Goal: Task Accomplishment & Management: Complete application form

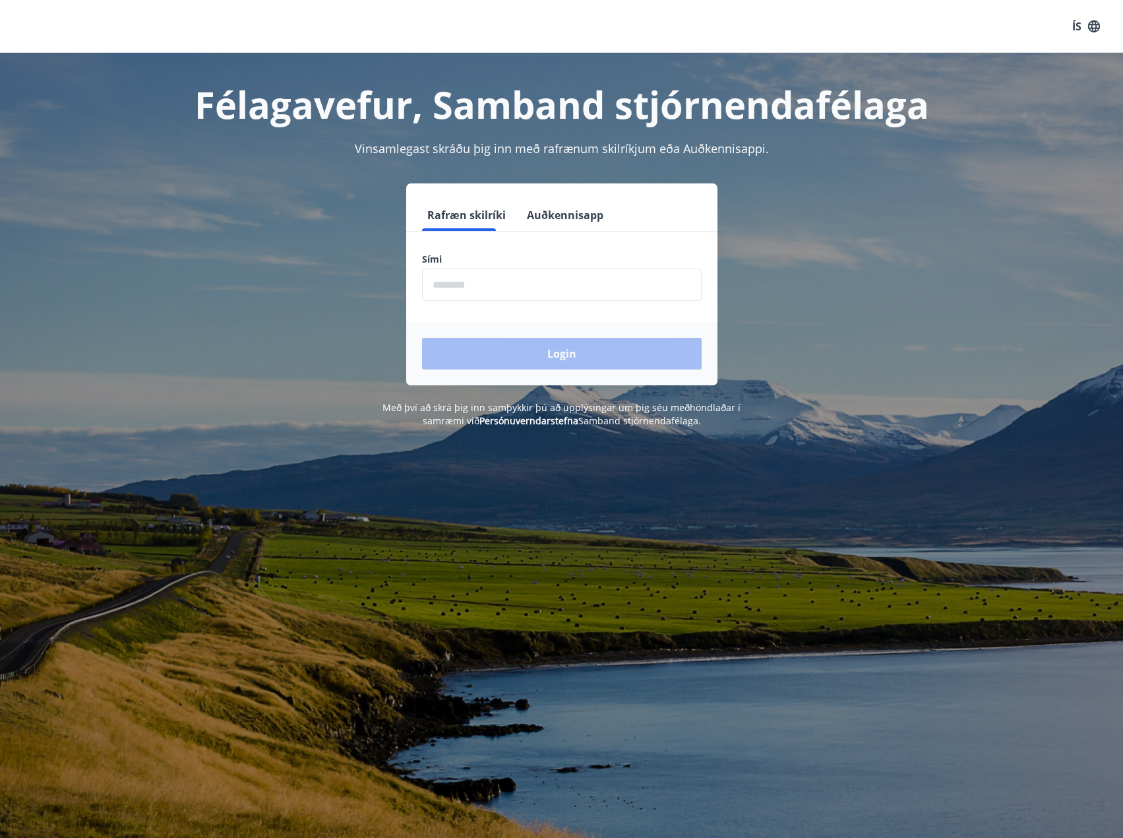
click at [520, 292] on input "phone" at bounding box center [562, 284] width 280 height 32
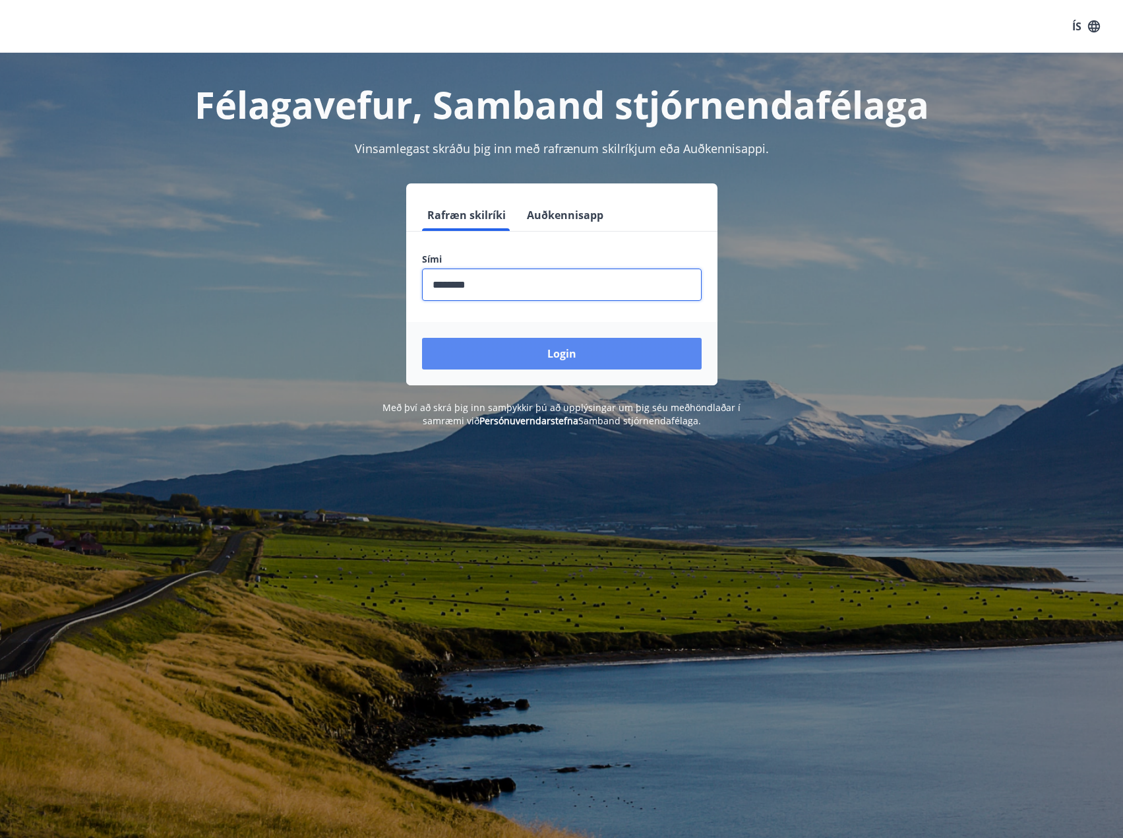
type input "********"
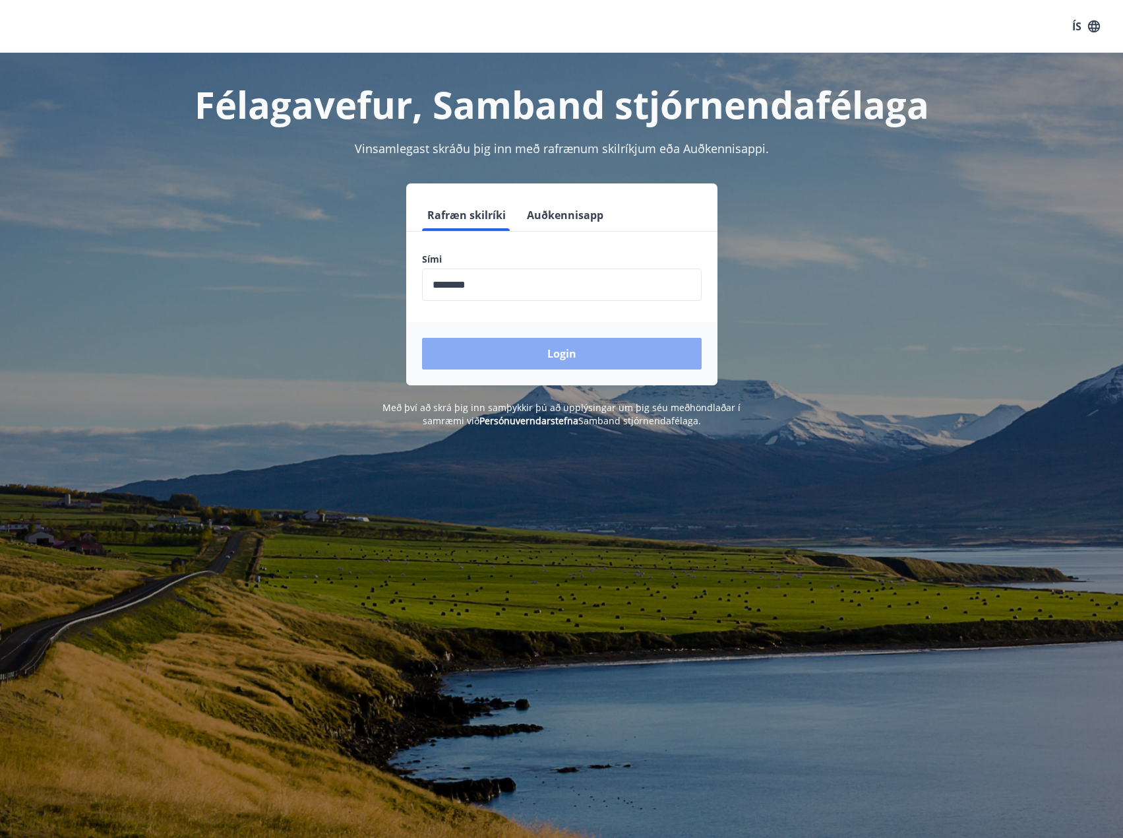
click at [565, 357] on button "Login" at bounding box center [562, 354] width 280 height 32
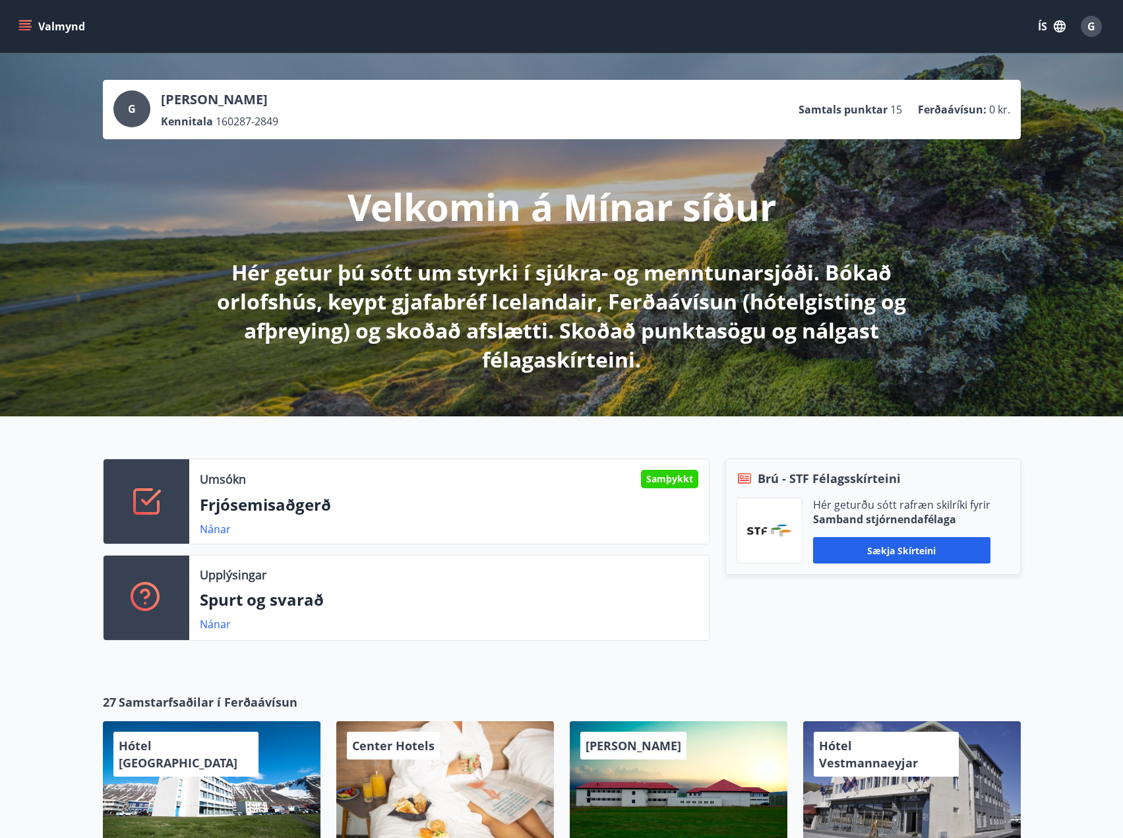
click at [60, 32] on button "Valmynd" at bounding box center [53, 27] width 75 height 24
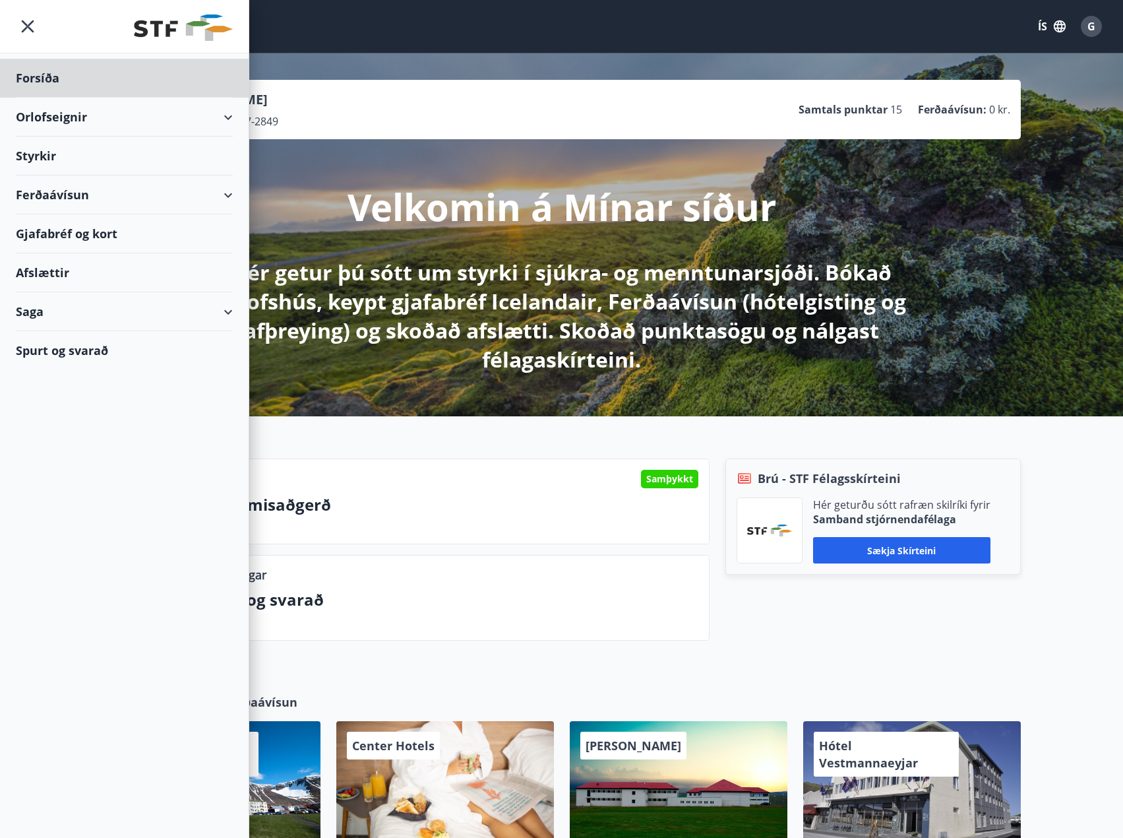
click at [36, 156] on div "Styrkir" at bounding box center [124, 156] width 217 height 39
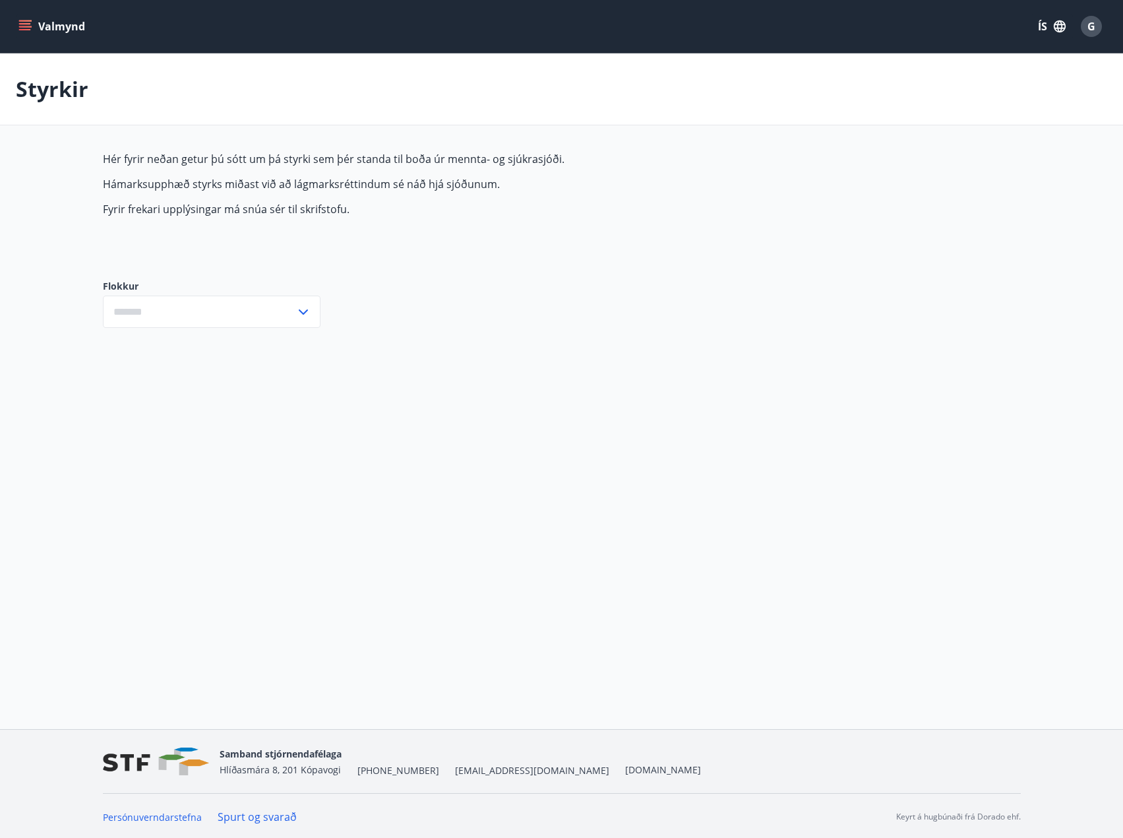
type input "***"
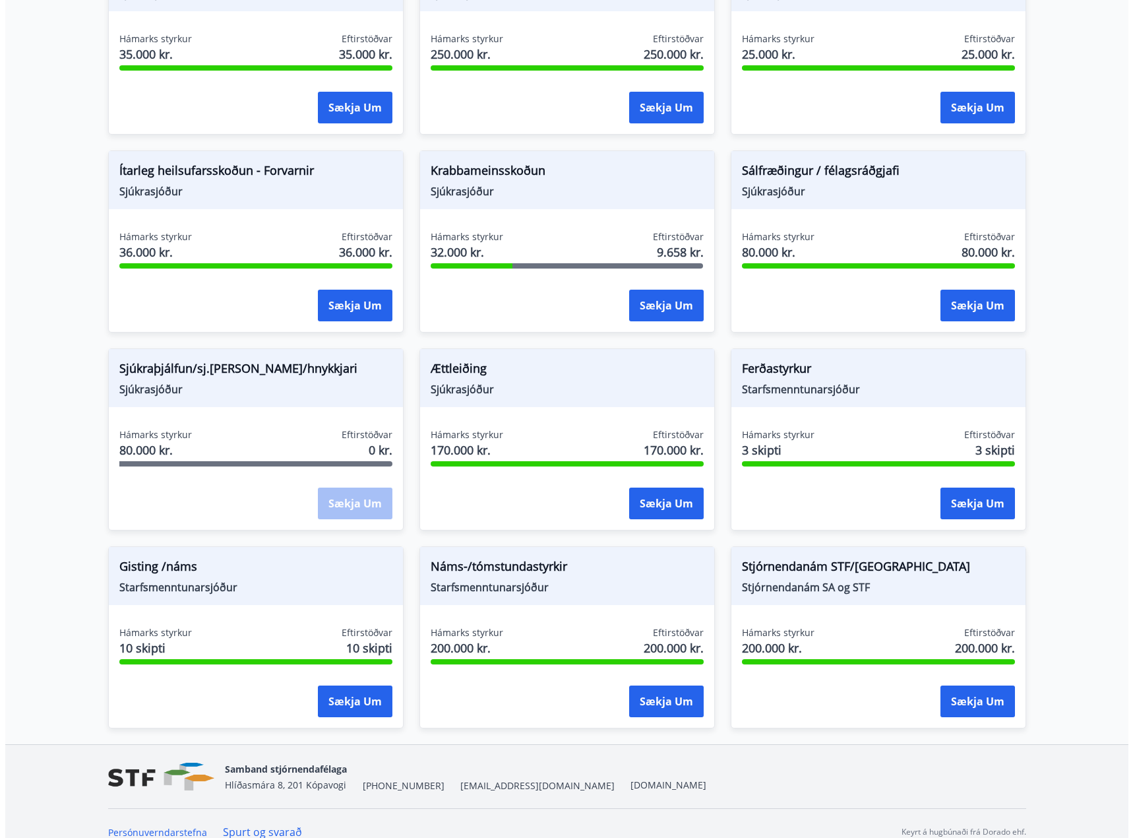
scroll to position [809, 0]
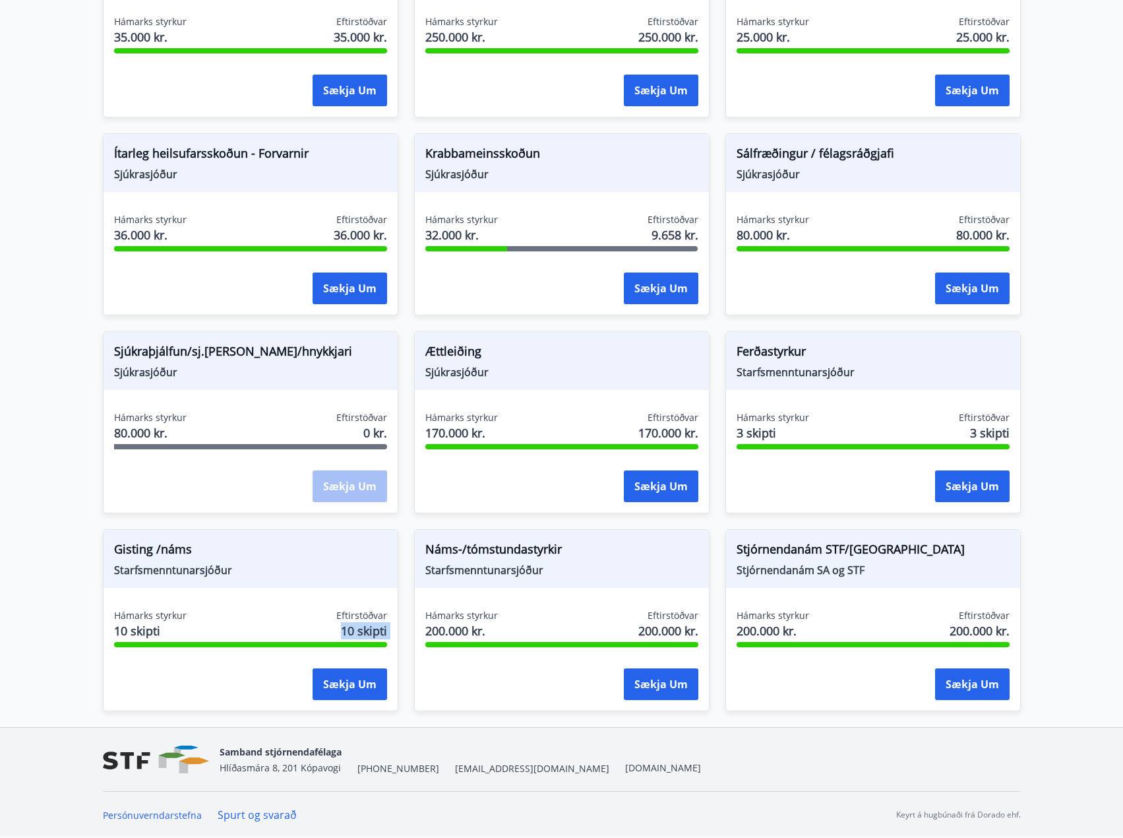
drag, startPoint x: 299, startPoint y: 645, endPoint x: 490, endPoint y: 653, distance: 190.8
click at [424, 693] on div "Augnaðgerð Sjúkrasjóður Hámarks styrkur 200.000 kr. Eftirstöðvar 200.000 kr. Sæ…" at bounding box center [554, 117] width 934 height 1187
click at [493, 656] on div "Hámarks styrkur 200.000 kr. Eftirstöðvar 200.000 kr. Sækja um" at bounding box center [562, 657] width 294 height 96
click at [590, 553] on span "Náms-/tómstundastyrkir" at bounding box center [561, 551] width 273 height 22
click at [660, 685] on button "Sækja um" at bounding box center [661, 684] width 75 height 32
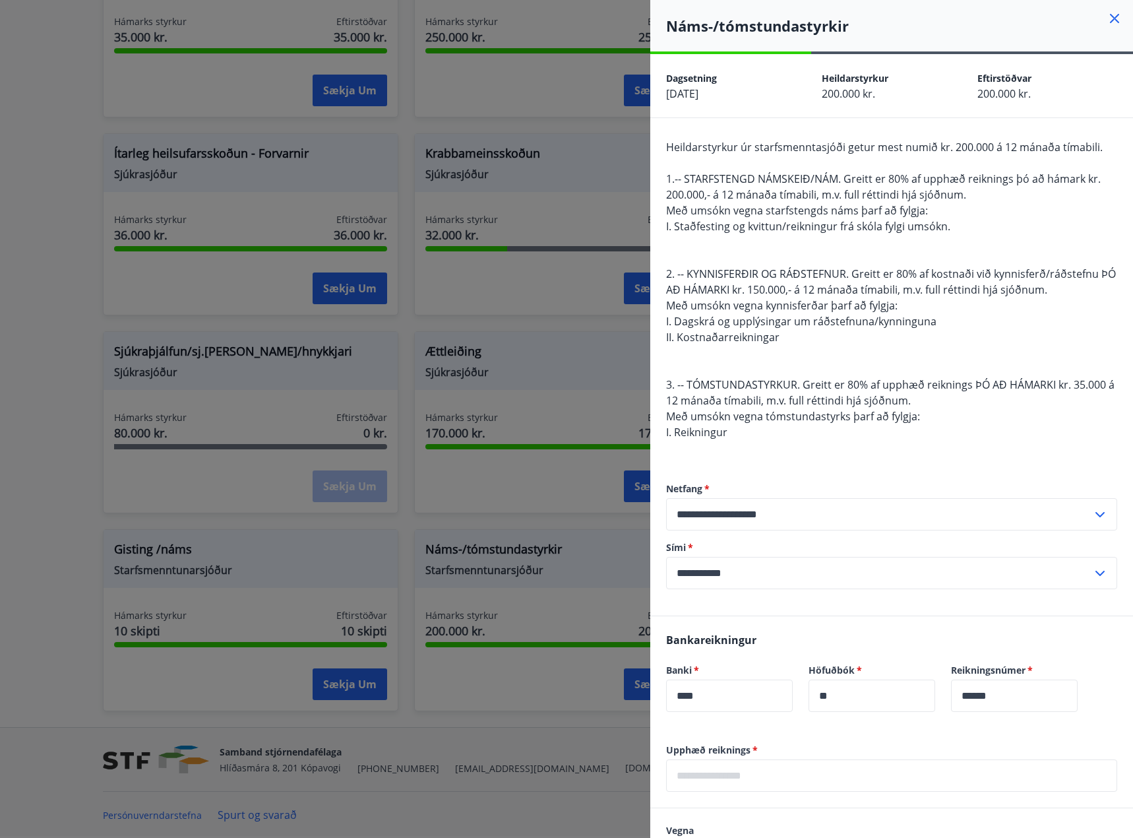
scroll to position [264, 0]
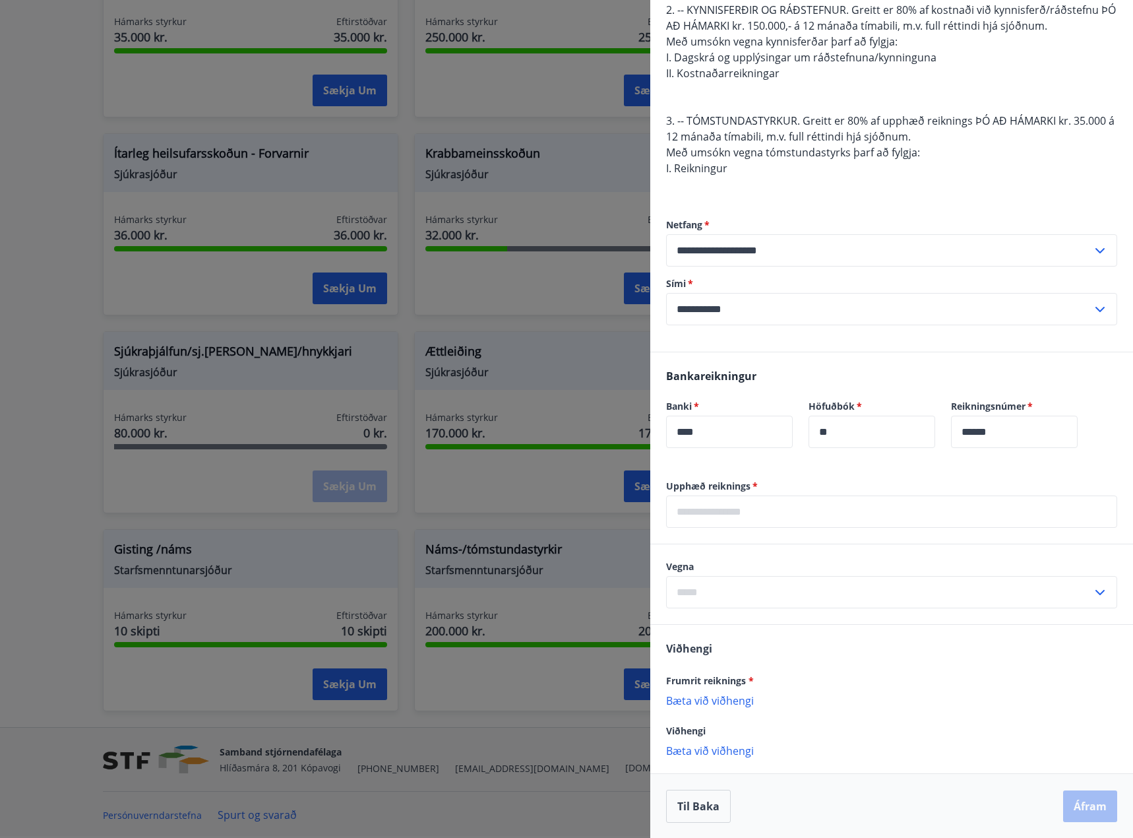
click at [695, 507] on input "text" at bounding box center [891, 511] width 451 height 32
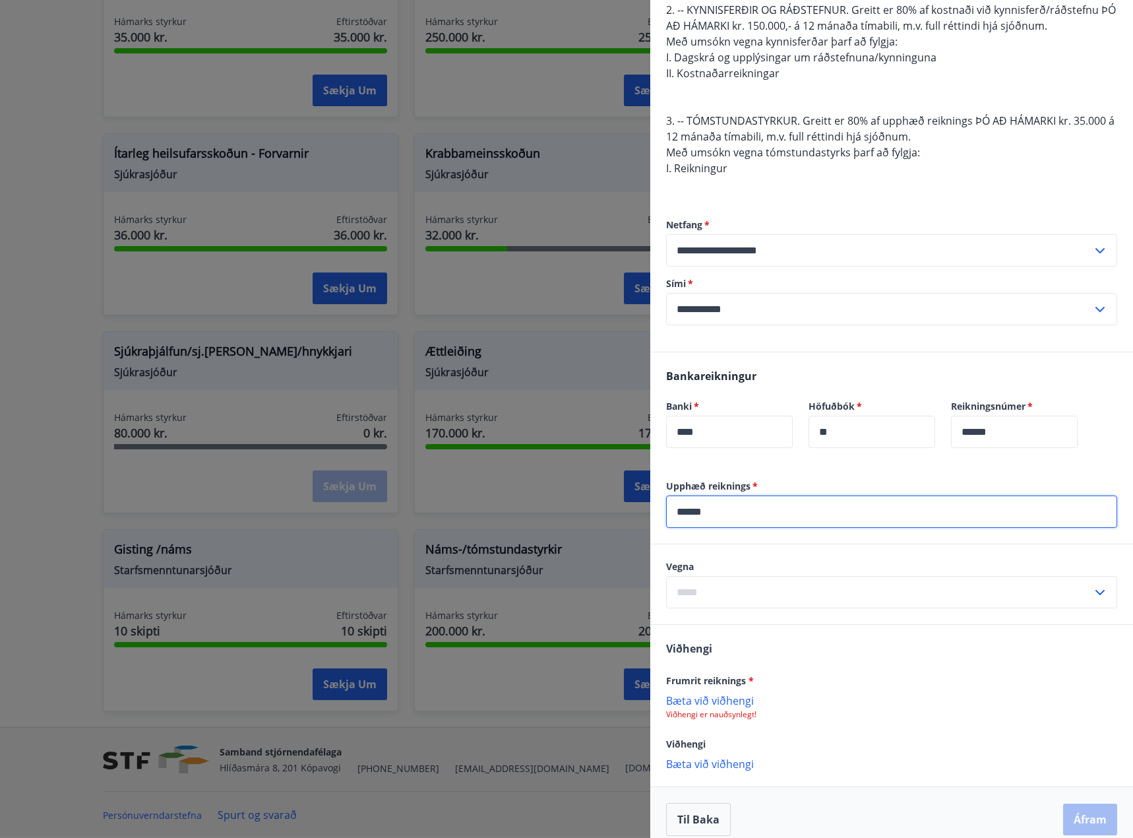
type input "******"
click at [732, 588] on input "text" at bounding box center [879, 592] width 426 height 32
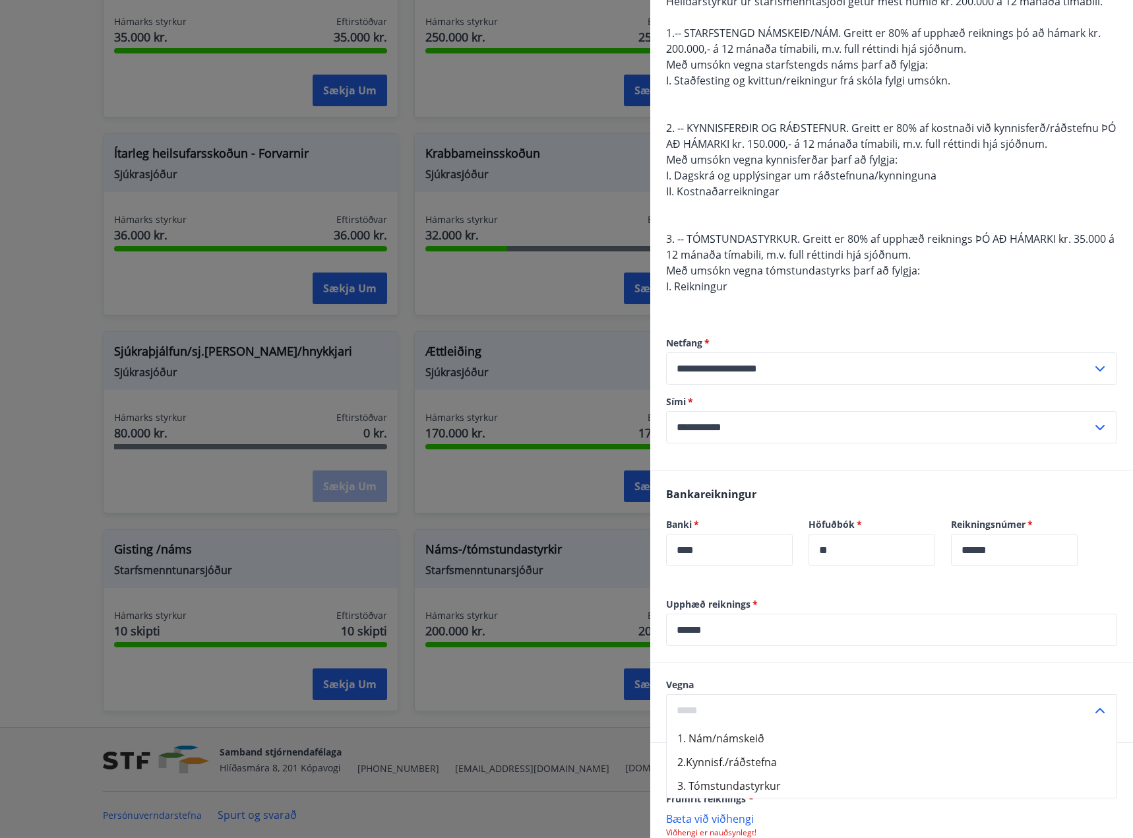
scroll to position [278, 0]
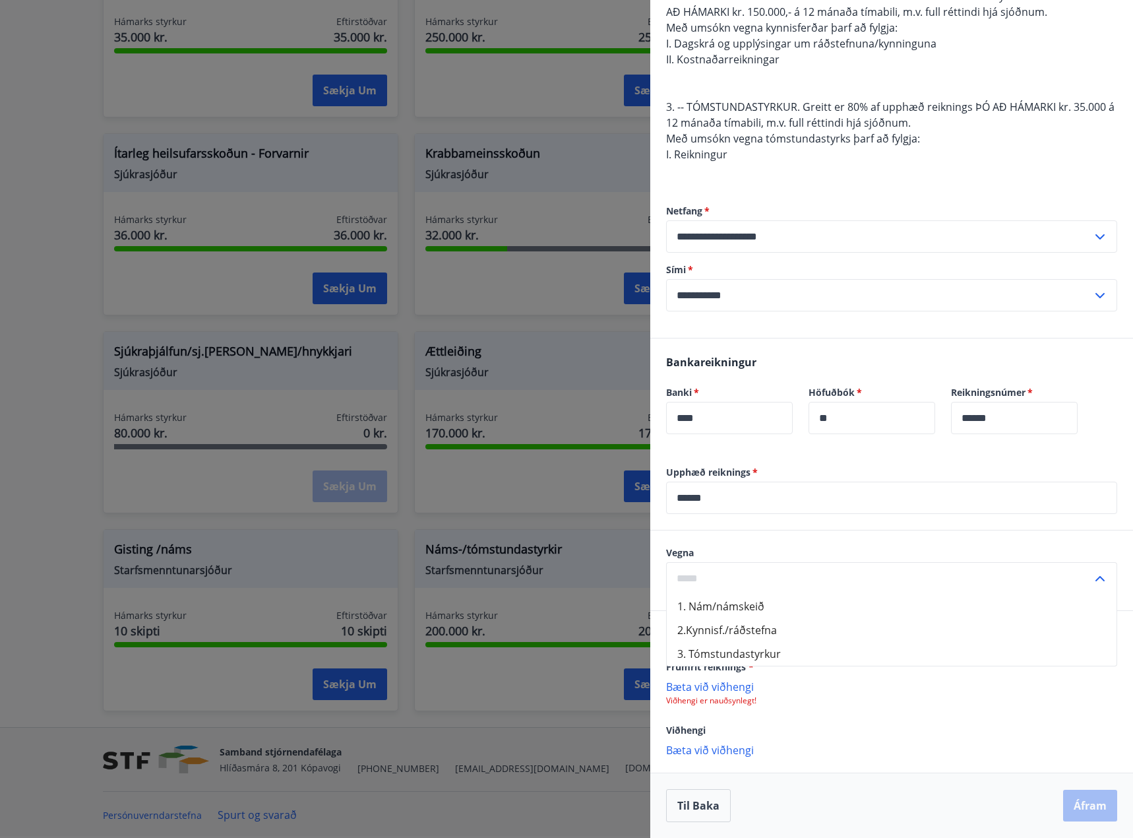
click at [752, 625] on li "2.Kynnisf./ráðstefna" at bounding box center [892, 630] width 450 height 24
type input "**********"
click at [715, 689] on p "Bæta við viðhengi" at bounding box center [891, 685] width 451 height 13
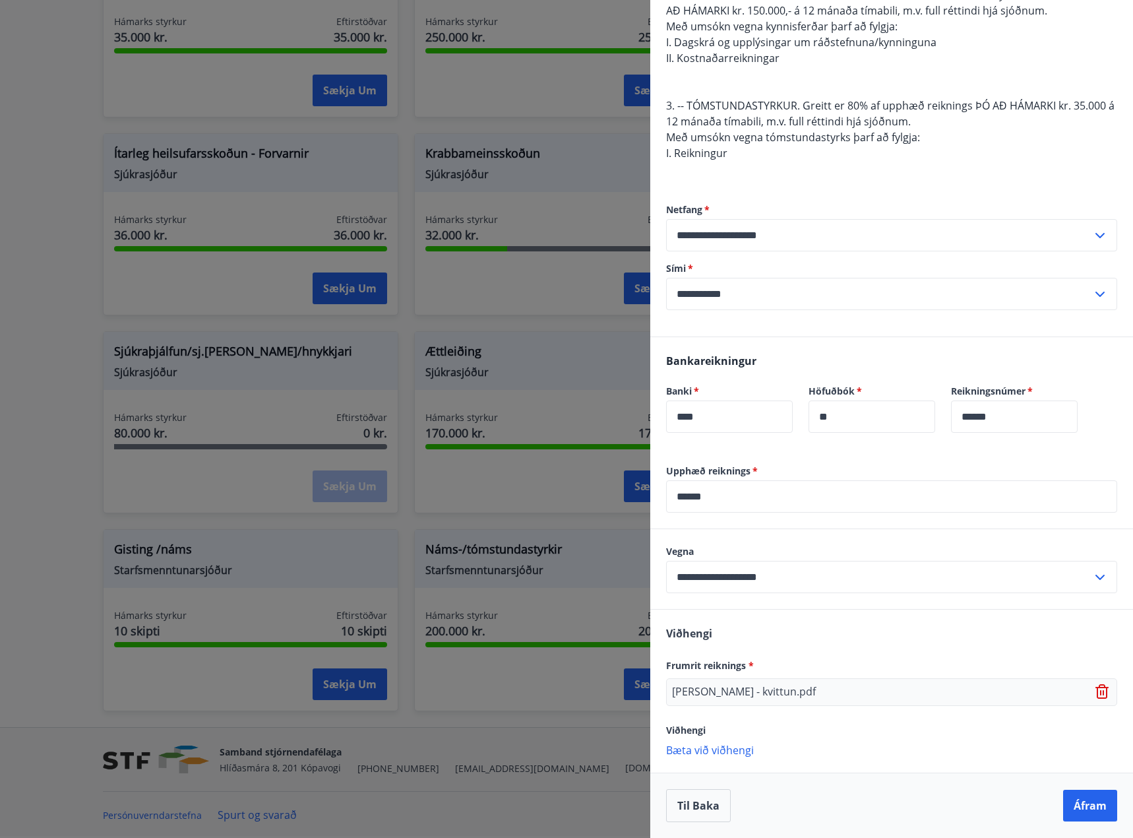
click at [718, 753] on p "Bæta við viðhengi" at bounding box center [891, 749] width 451 height 13
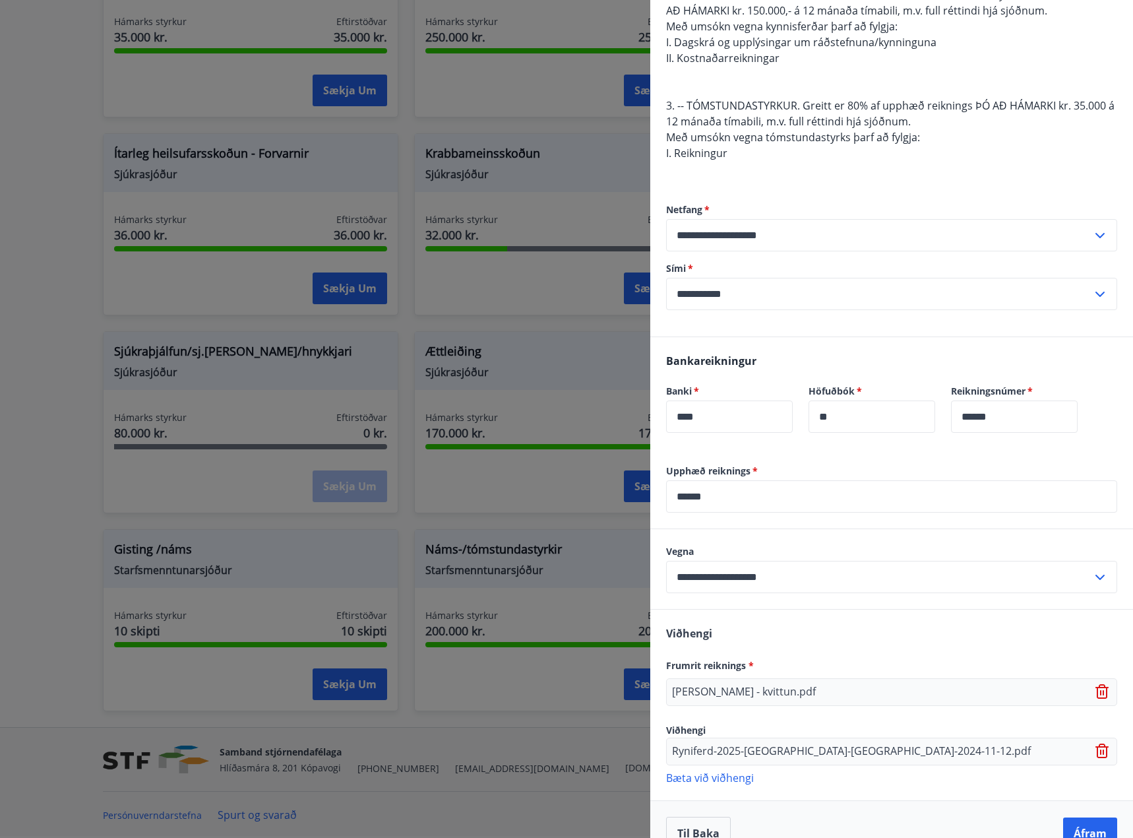
scroll to position [307, 0]
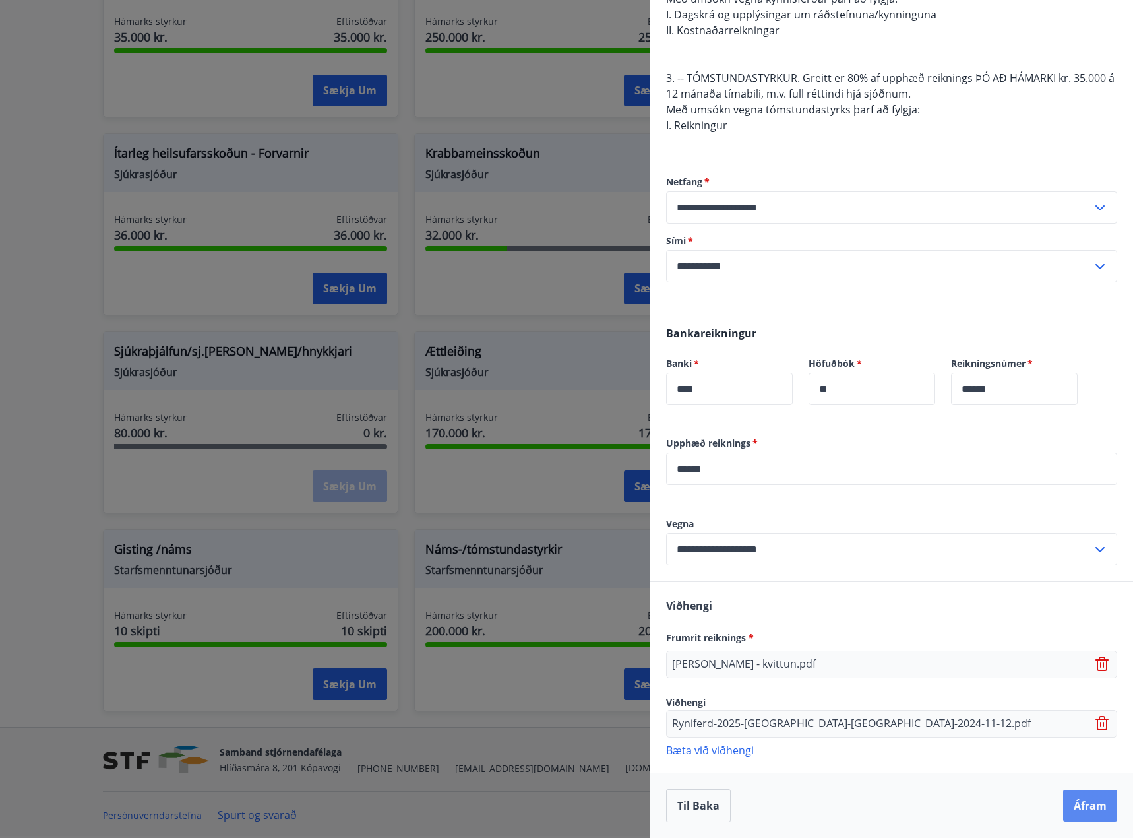
click at [1078, 809] on button "Áfram" at bounding box center [1090, 805] width 54 height 32
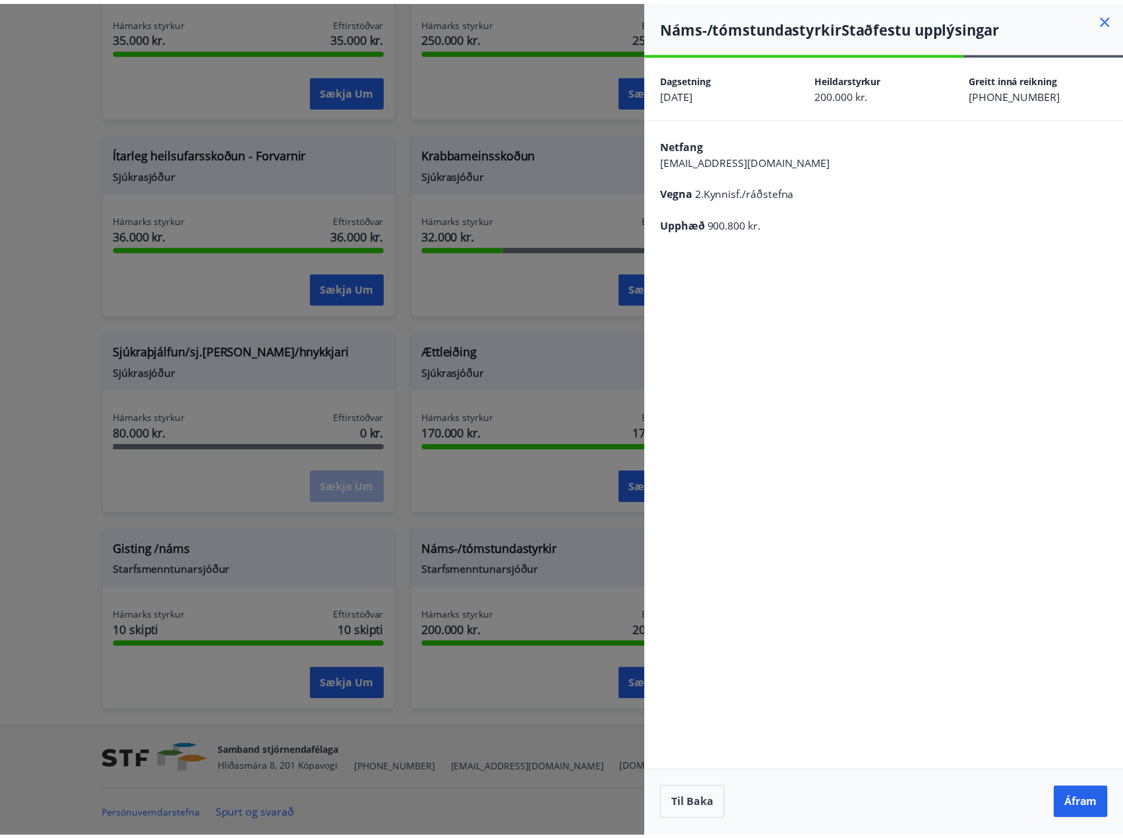
scroll to position [0, 0]
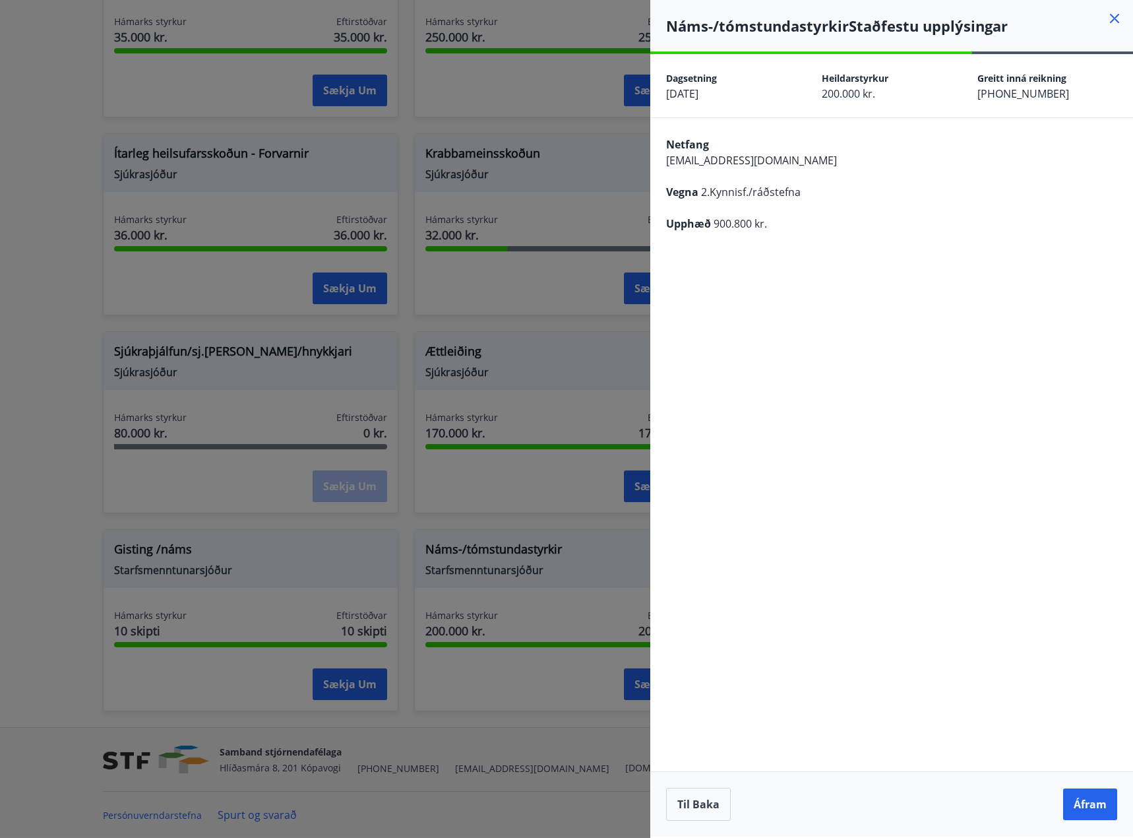
click at [1078, 809] on button "Áfram" at bounding box center [1090, 804] width 54 height 32
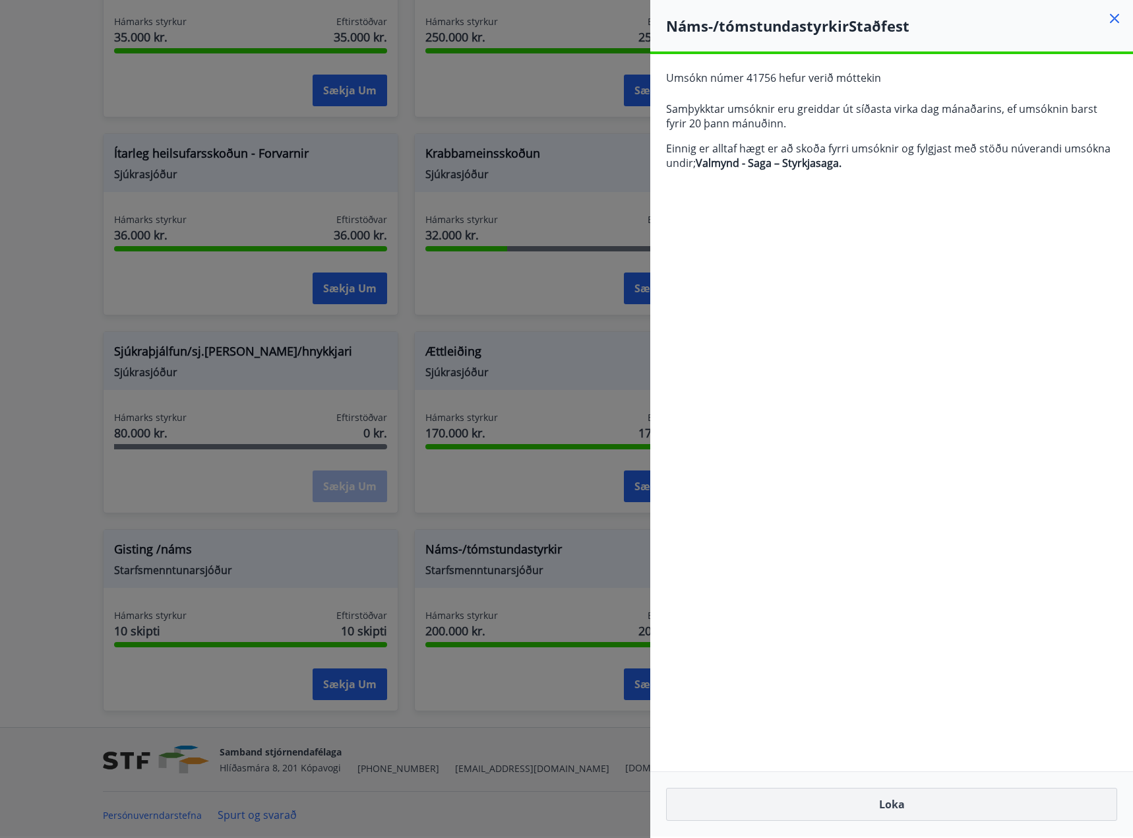
click at [900, 806] on button "Loka" at bounding box center [891, 803] width 451 height 33
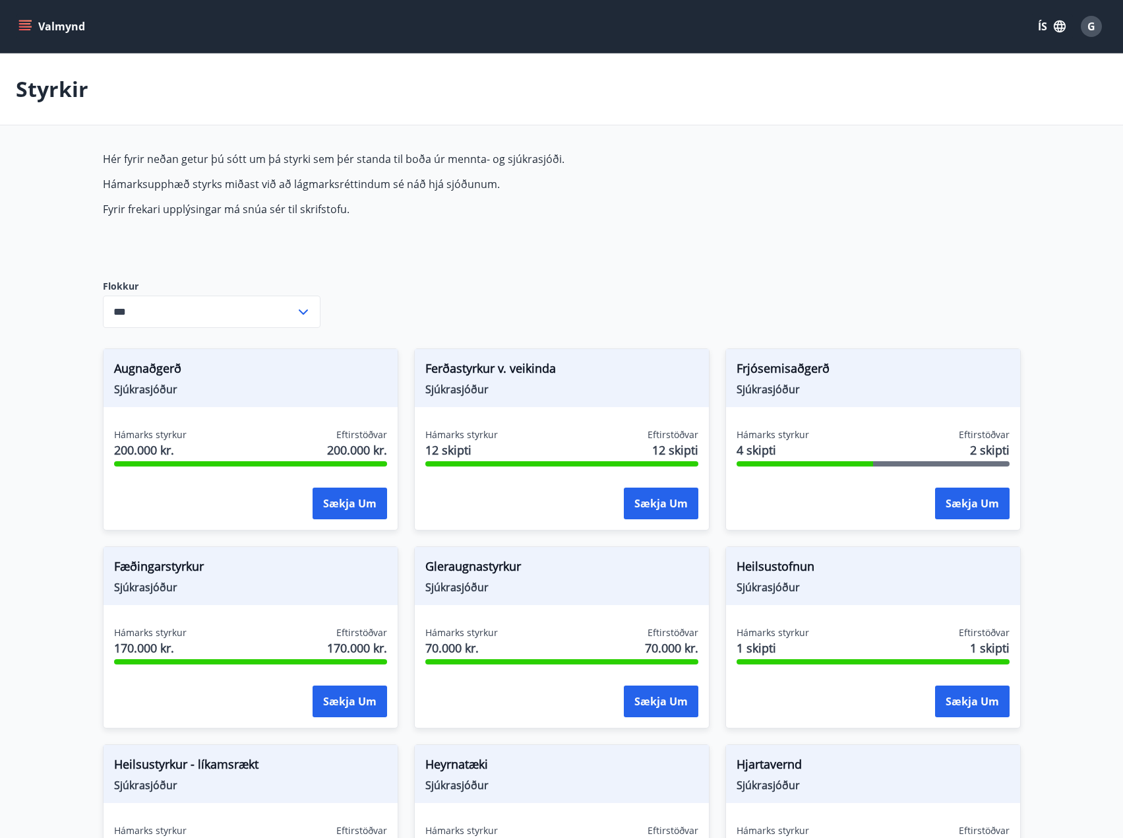
click at [32, 25] on button "Valmynd" at bounding box center [53, 27] width 75 height 24
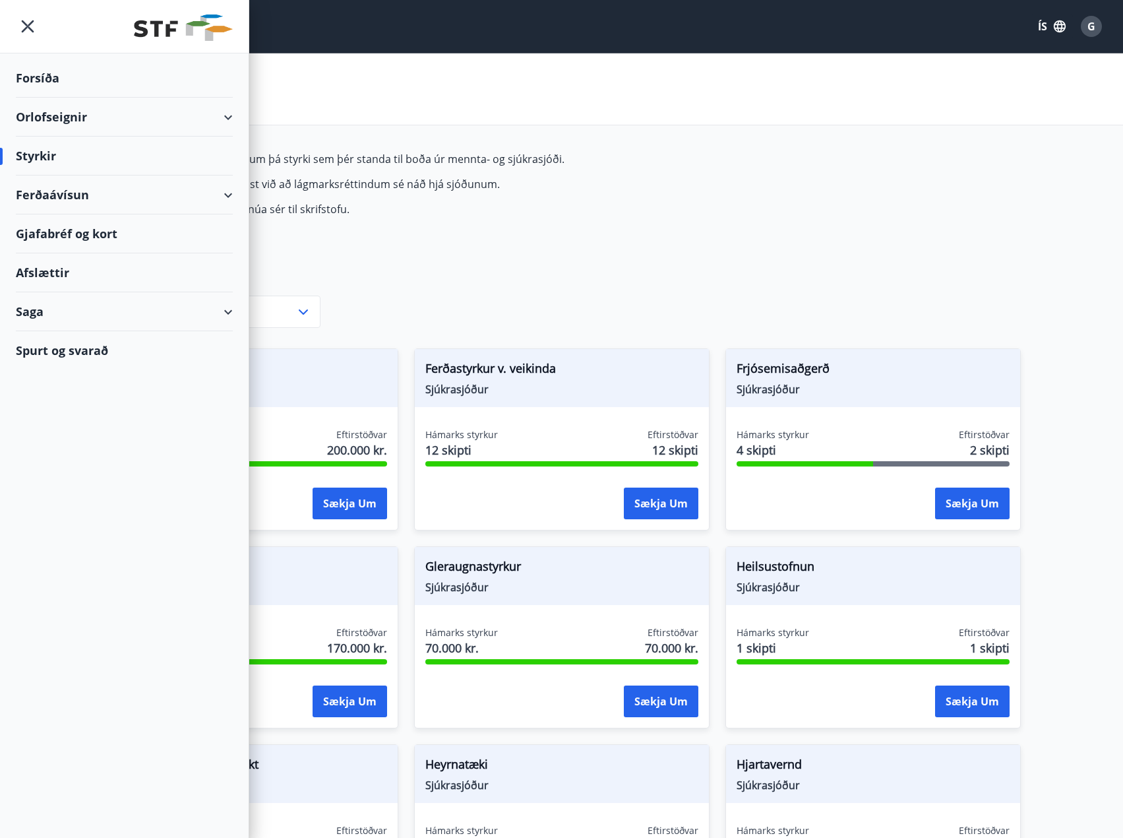
click at [40, 77] on div "Forsíða" at bounding box center [124, 78] width 217 height 39
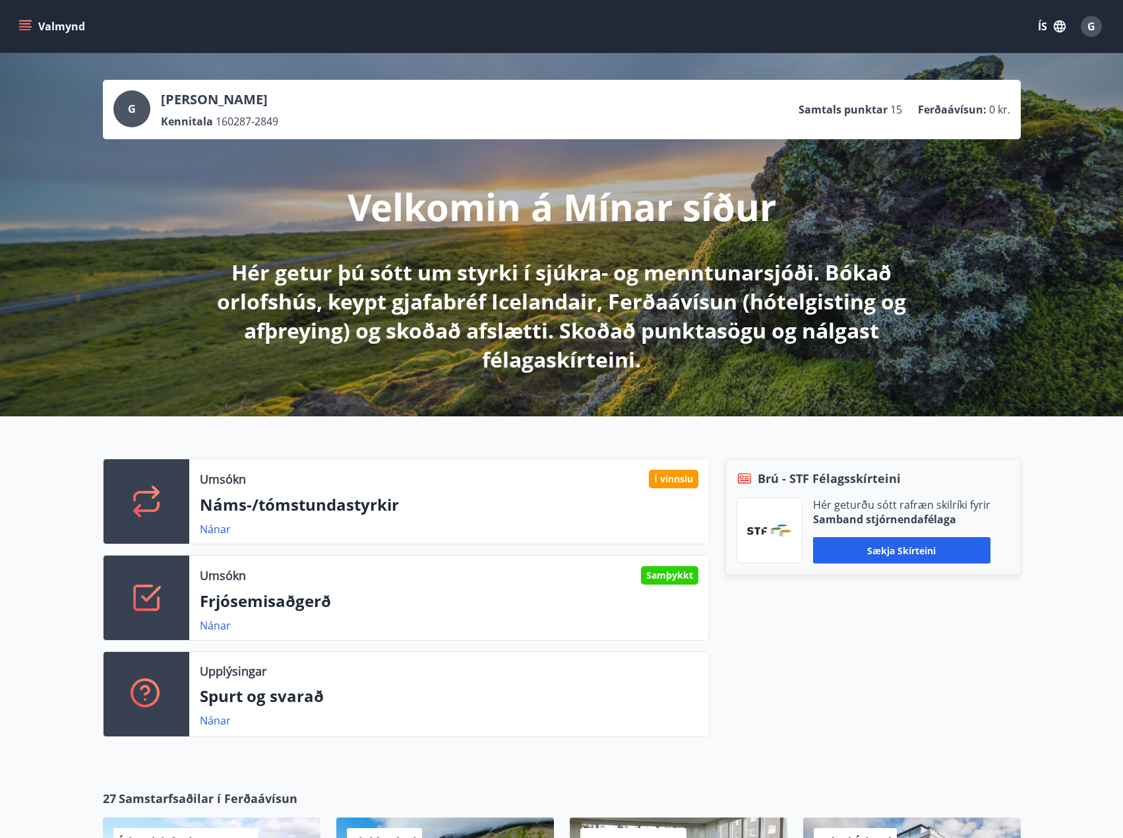
click at [859, 111] on p "Samtals punktar" at bounding box center [843, 109] width 89 height 15
click at [897, 111] on span "15" at bounding box center [896, 109] width 12 height 15
click at [946, 108] on p "Ferðaávísun :" at bounding box center [952, 109] width 69 height 15
click at [1095, 28] on div "G" at bounding box center [1091, 26] width 21 height 21
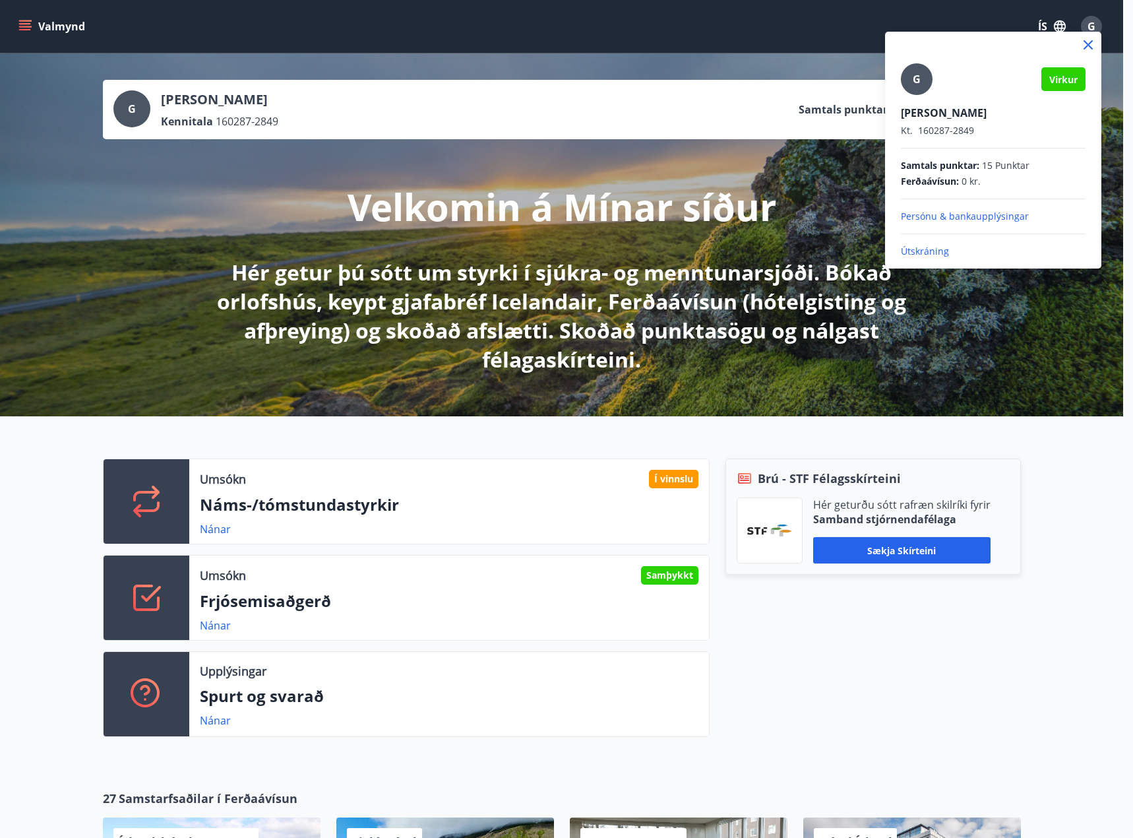
click at [993, 168] on span "15 Punktar" at bounding box center [1005, 165] width 47 height 13
click at [770, 71] on div at bounding box center [566, 419] width 1133 height 838
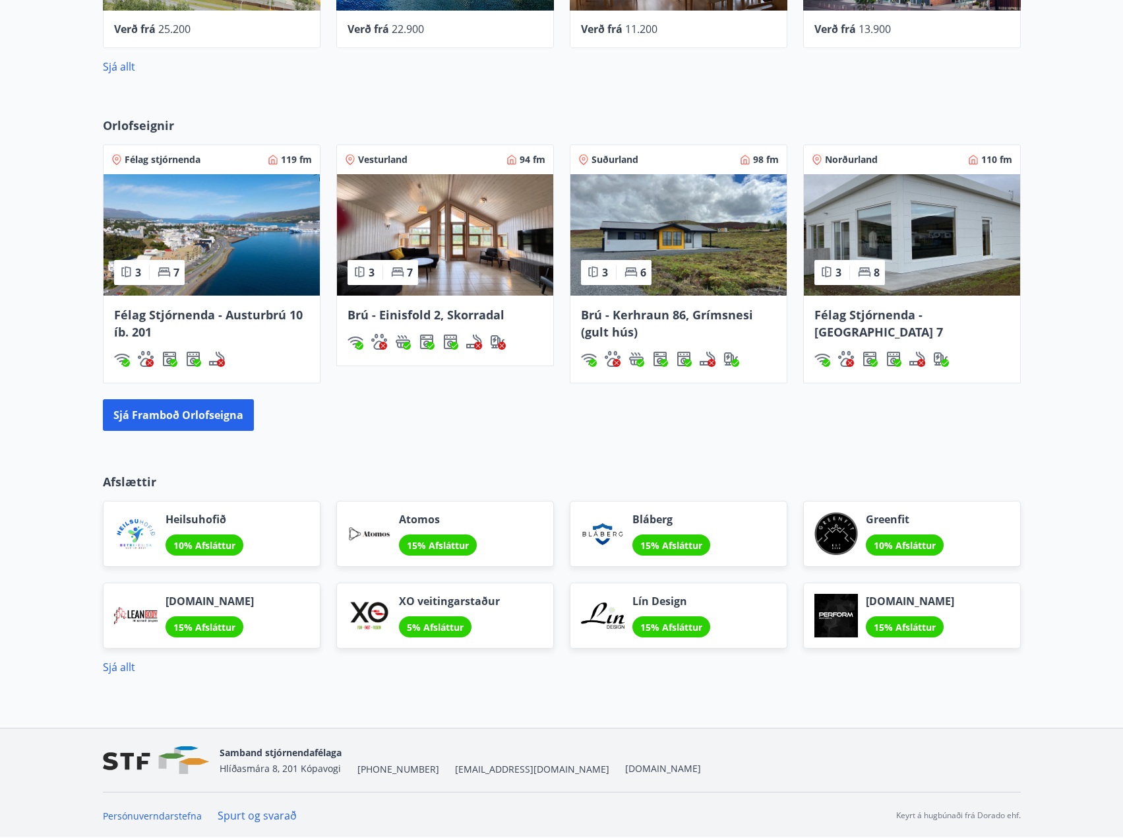
scroll to position [929, 0]
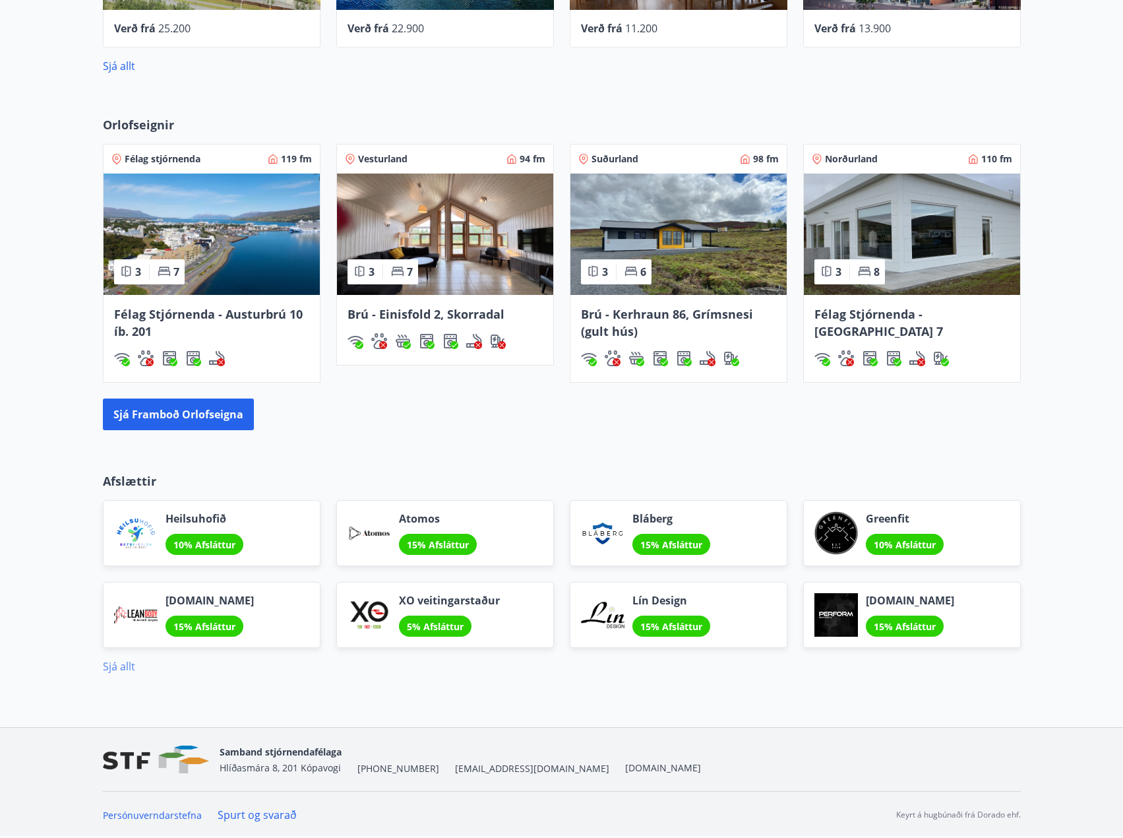
click at [111, 665] on link "Sjá allt" at bounding box center [119, 666] width 32 height 15
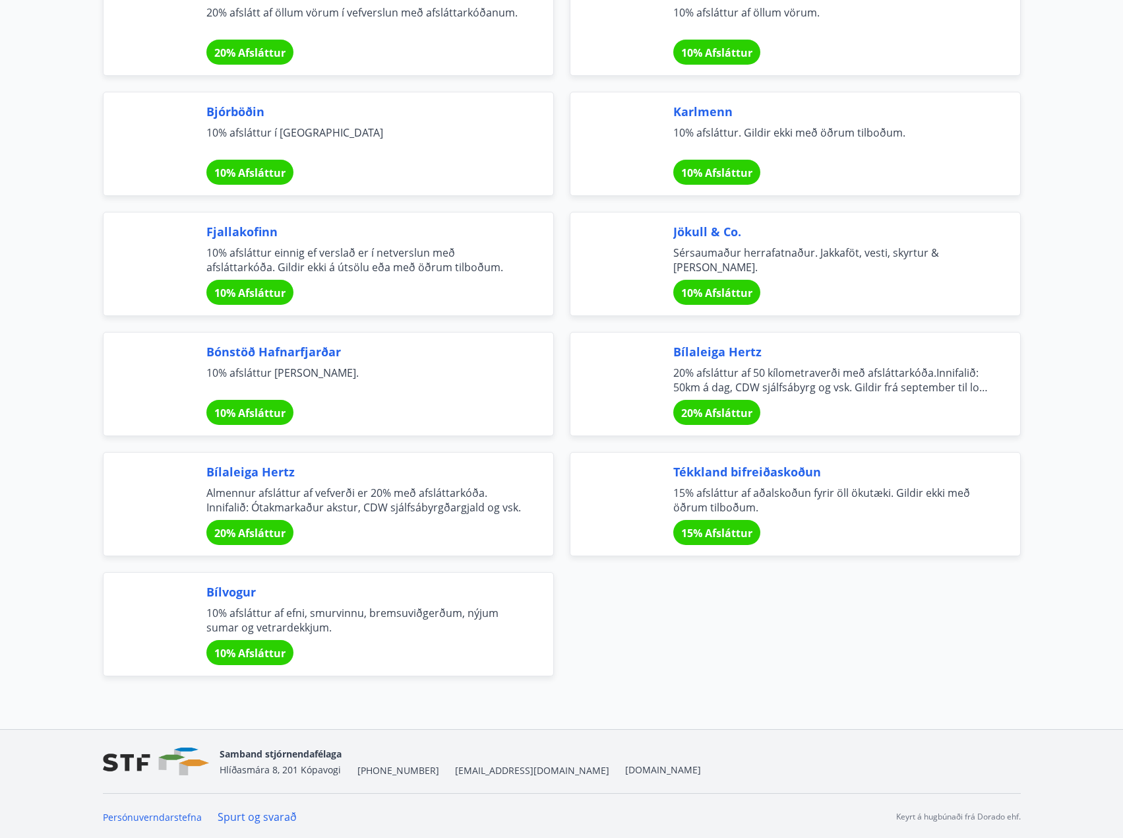
scroll to position [4163, 0]
